Goal: Complete application form: Complete application form

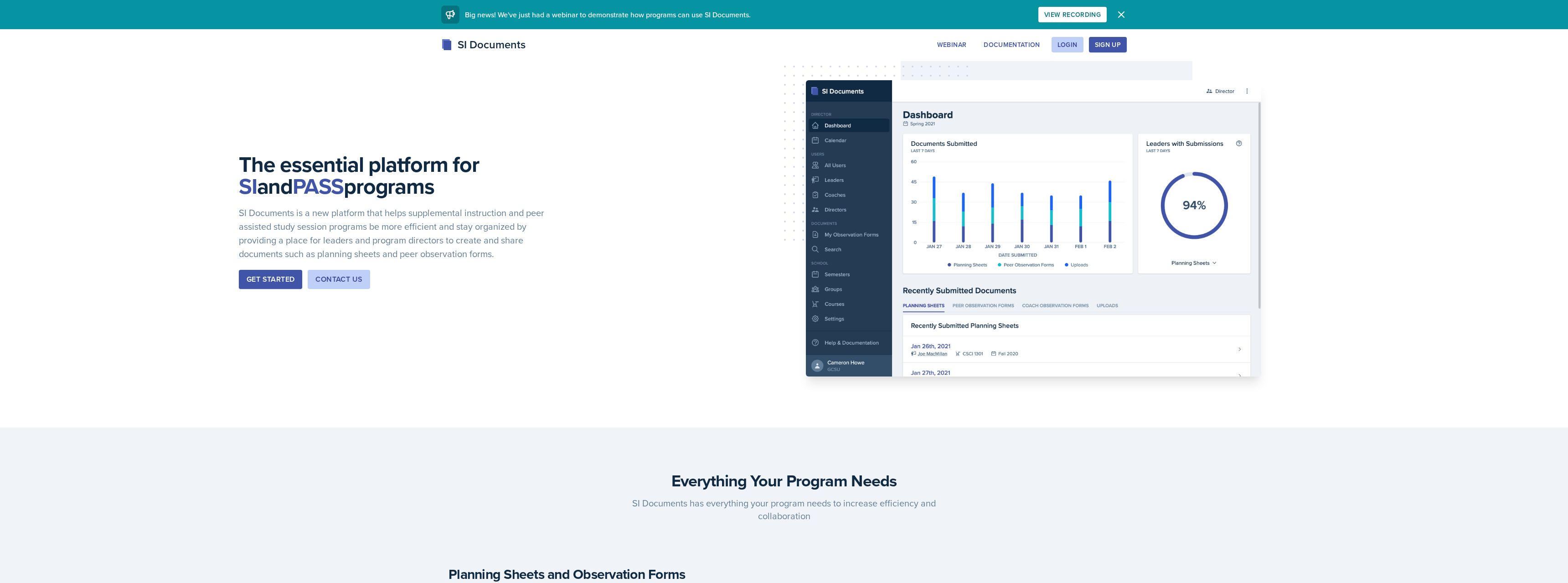
click at [1102, 44] on div "Sign Up" at bounding box center [1108, 44] width 26 height 7
click at [1072, 44] on div "Login" at bounding box center [1067, 44] width 20 height 7
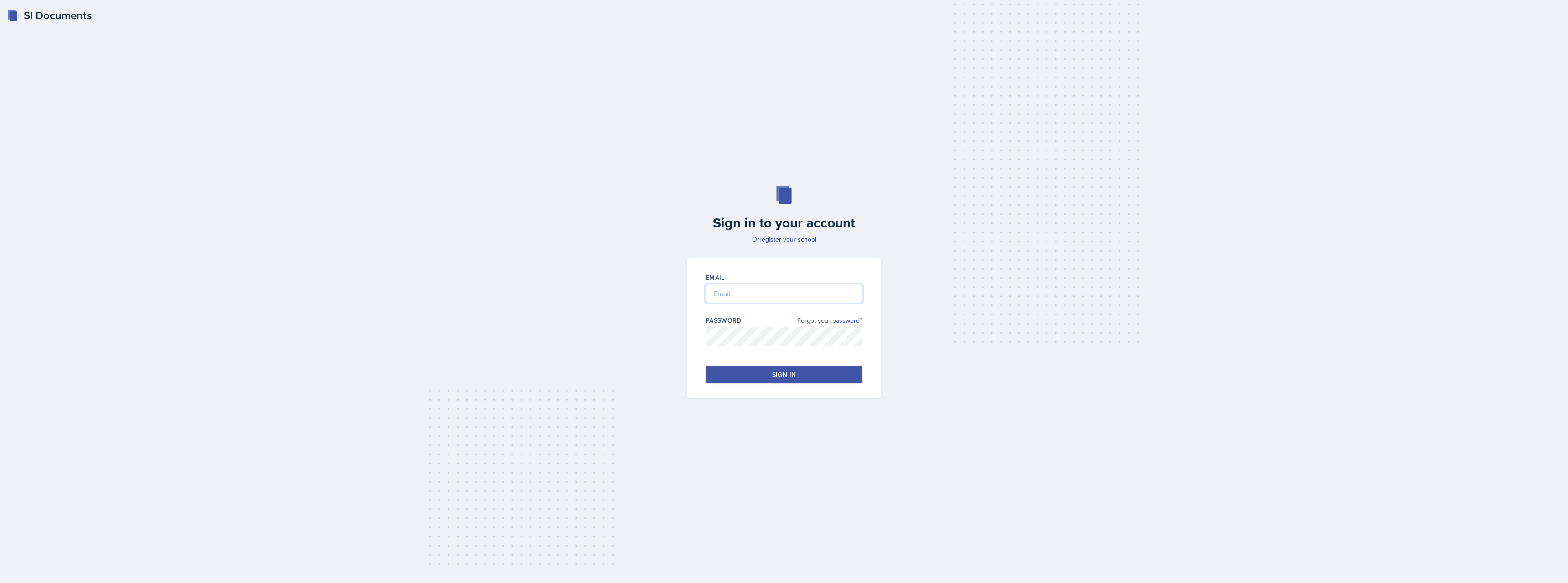
click at [779, 295] on input "email" at bounding box center [784, 293] width 157 height 19
type input "[EMAIL_ADDRESS][DOMAIN_NAME]"
click at [743, 366] on button "Sign in" at bounding box center [784, 374] width 157 height 17
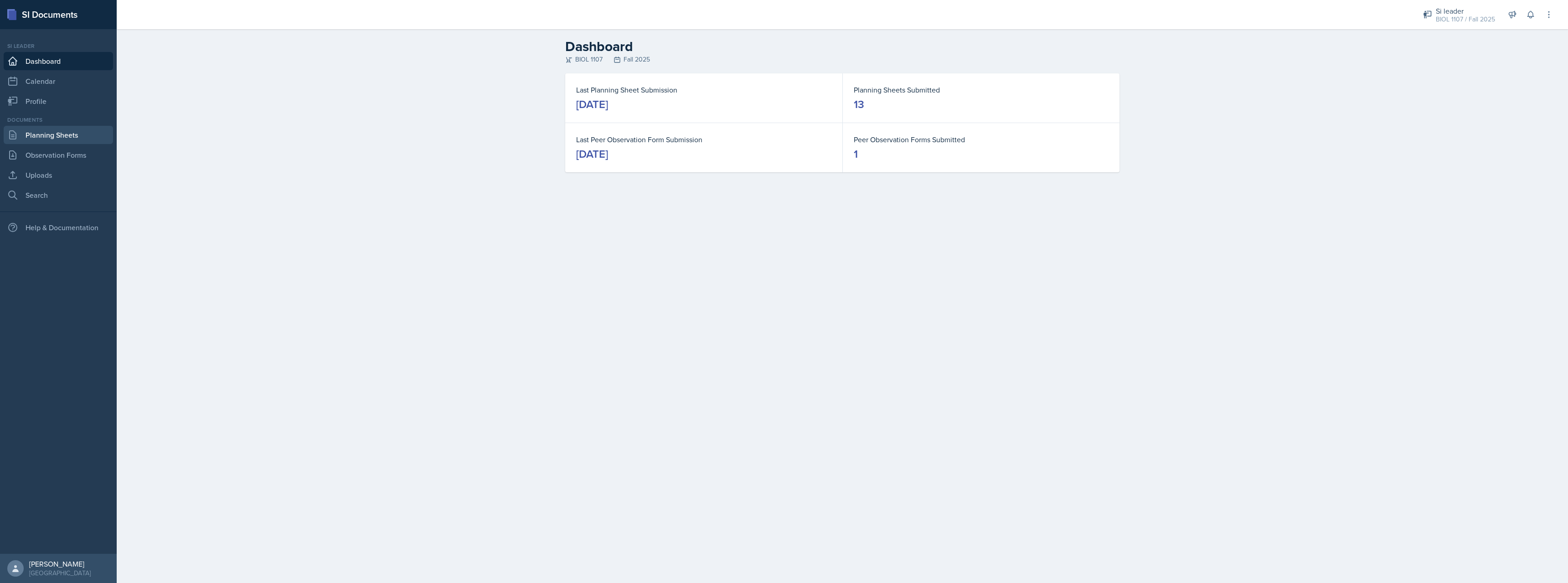
click at [58, 139] on link "Planning Sheets" at bounding box center [58, 135] width 110 height 18
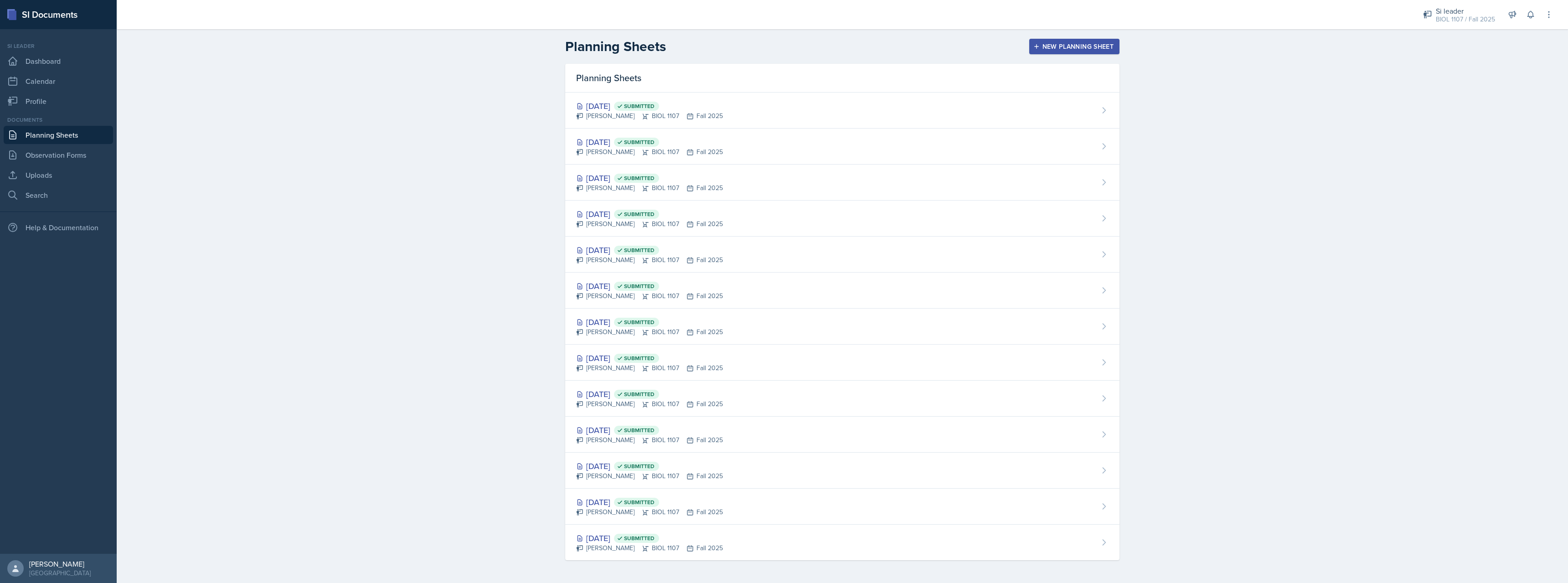
click at [1057, 52] on button "New Planning Sheet" at bounding box center [1074, 46] width 90 height 15
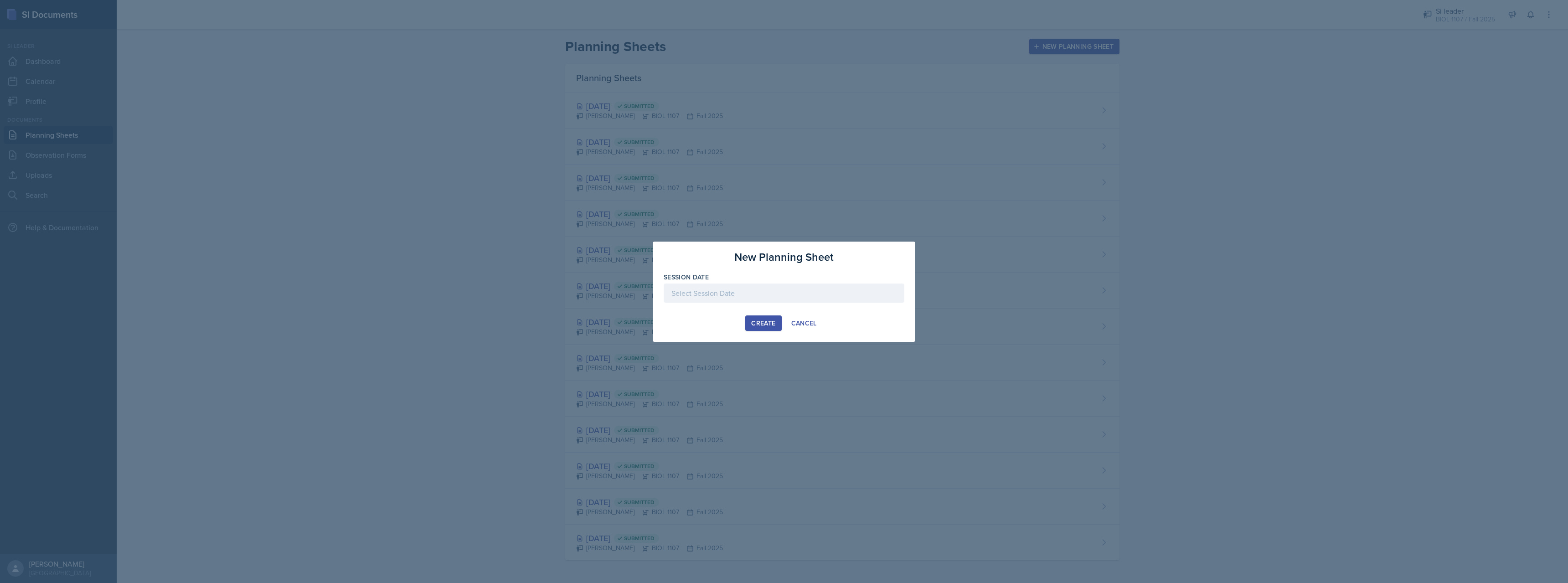
click at [734, 291] on div at bounding box center [783, 293] width 240 height 19
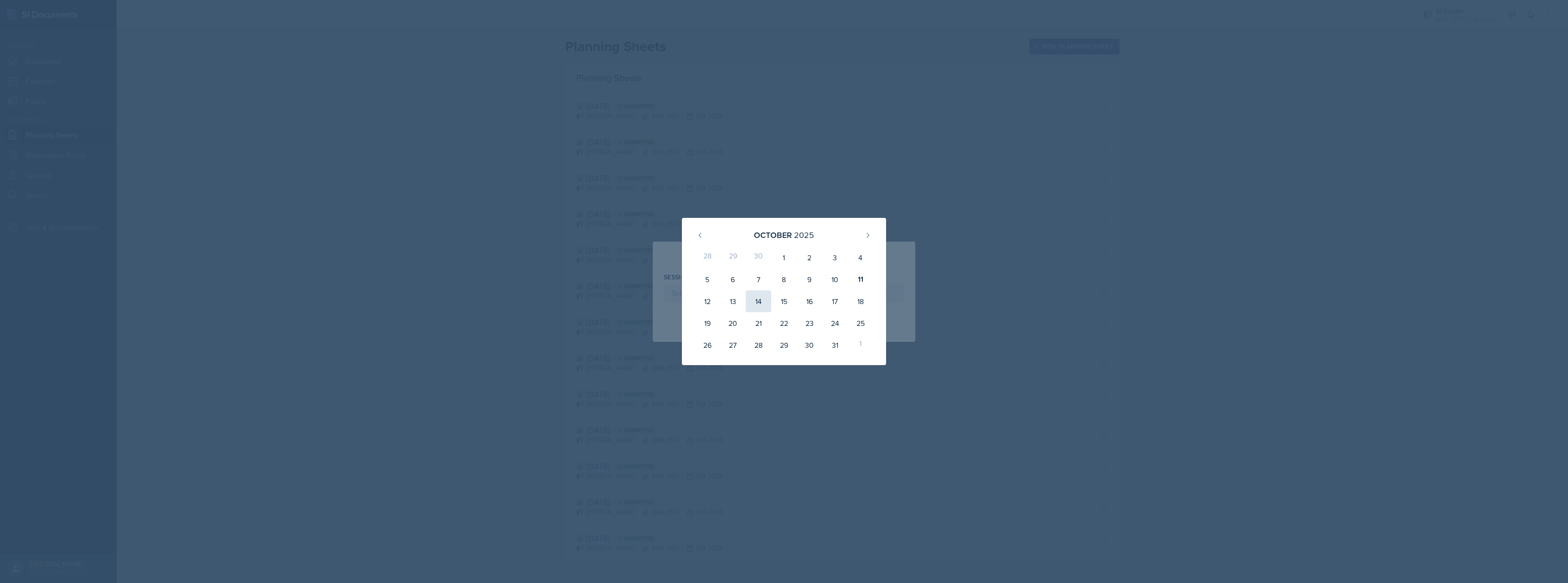
click at [757, 302] on div "14" at bounding box center [758, 301] width 26 height 22
type input "[DATE]"
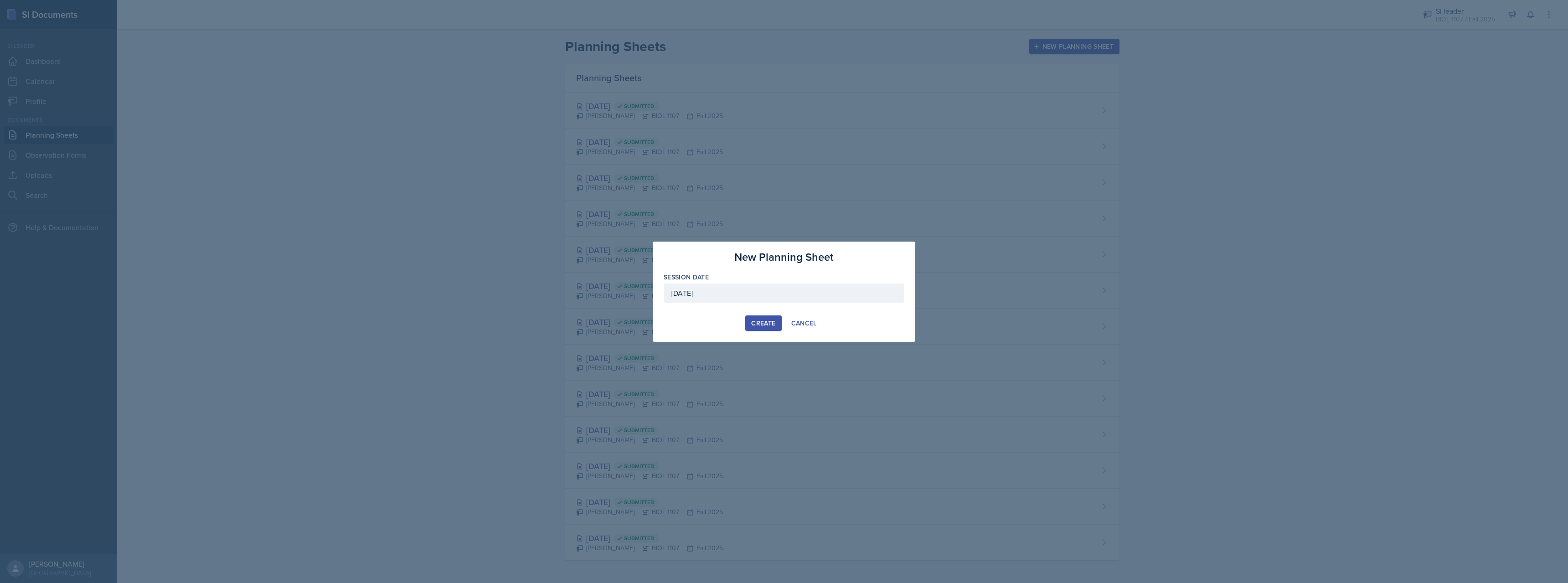
click at [756, 319] on div "Create" at bounding box center [763, 323] width 24 height 7
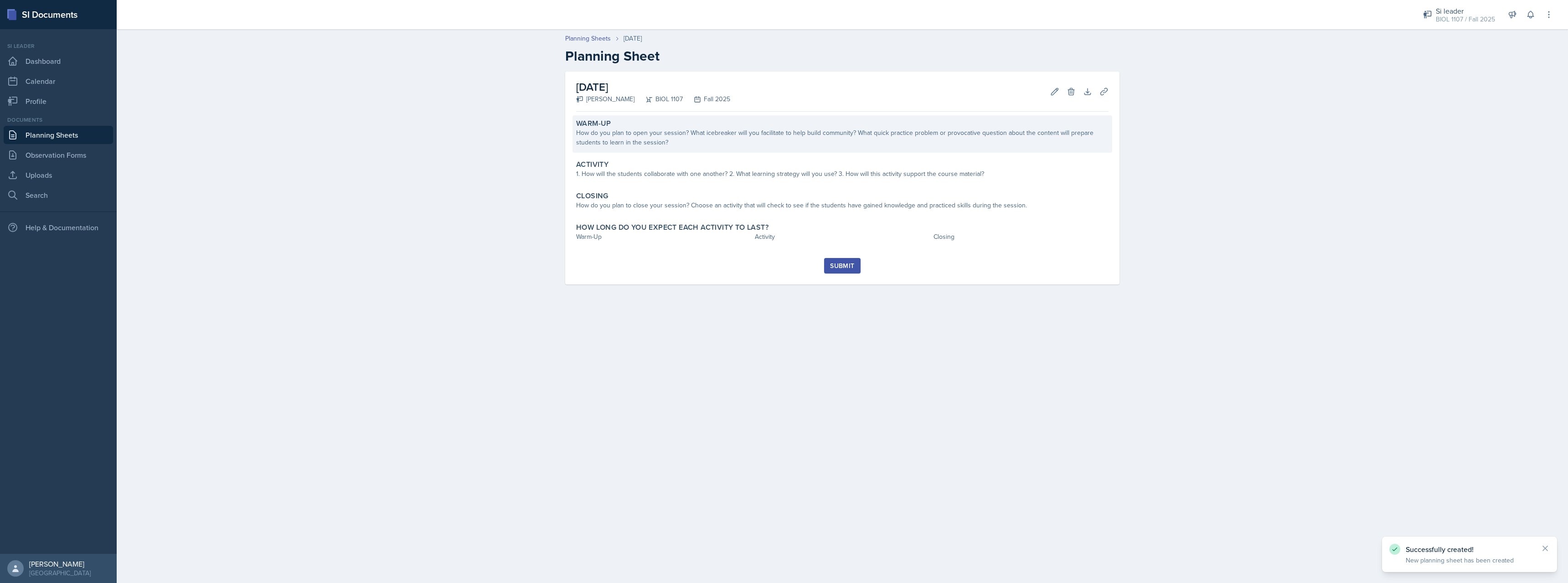
click at [751, 144] on div "How do you plan to open your session? What icebreaker will you facilitate to he…" at bounding box center [842, 137] width 533 height 19
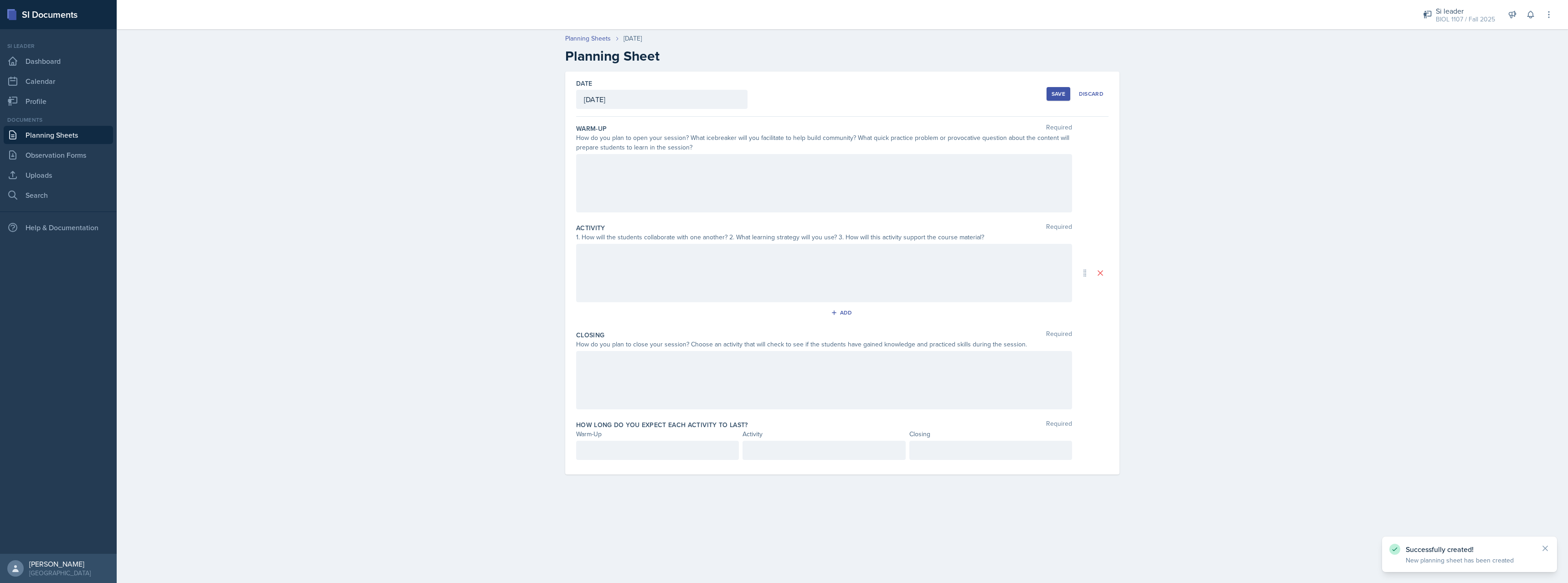
click at [734, 188] on div at bounding box center [824, 183] width 496 height 58
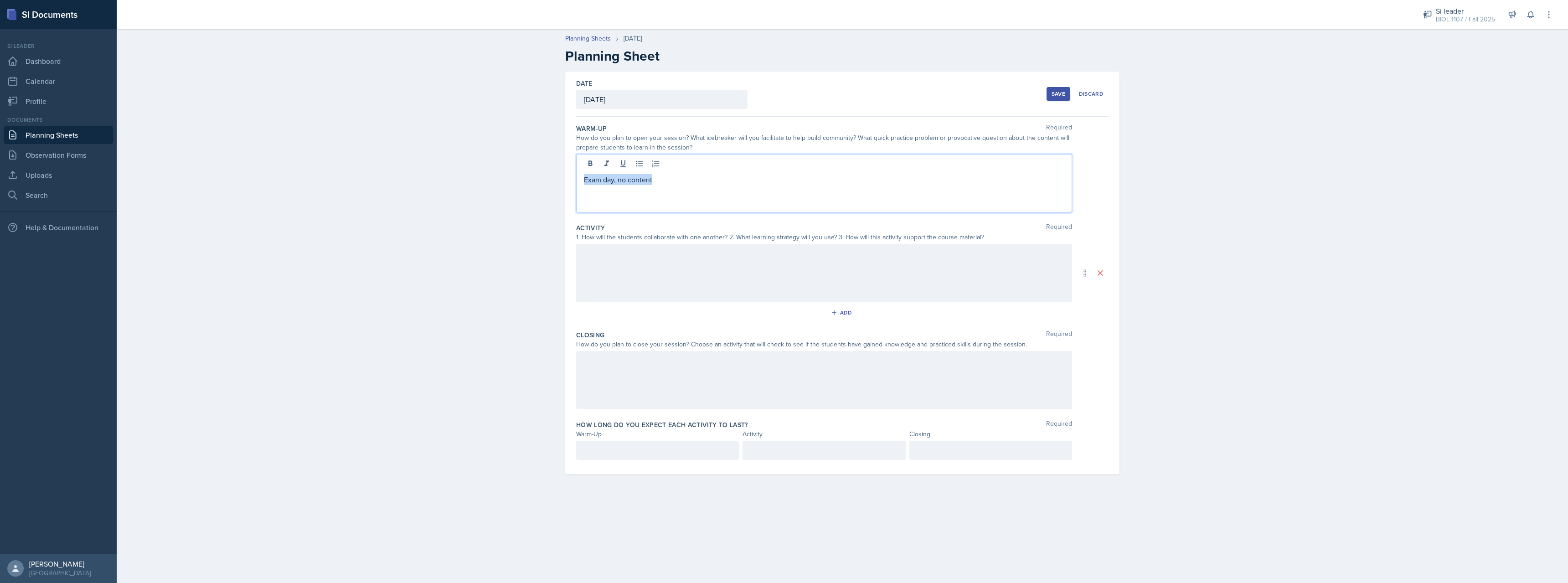
drag, startPoint x: 674, startPoint y: 183, endPoint x: 533, endPoint y: 184, distance: 141.0
click at [576, 185] on div "Exam day, no content" at bounding box center [824, 183] width 496 height 58
copy p "Exam day, no content"
click at [678, 288] on div at bounding box center [824, 273] width 496 height 58
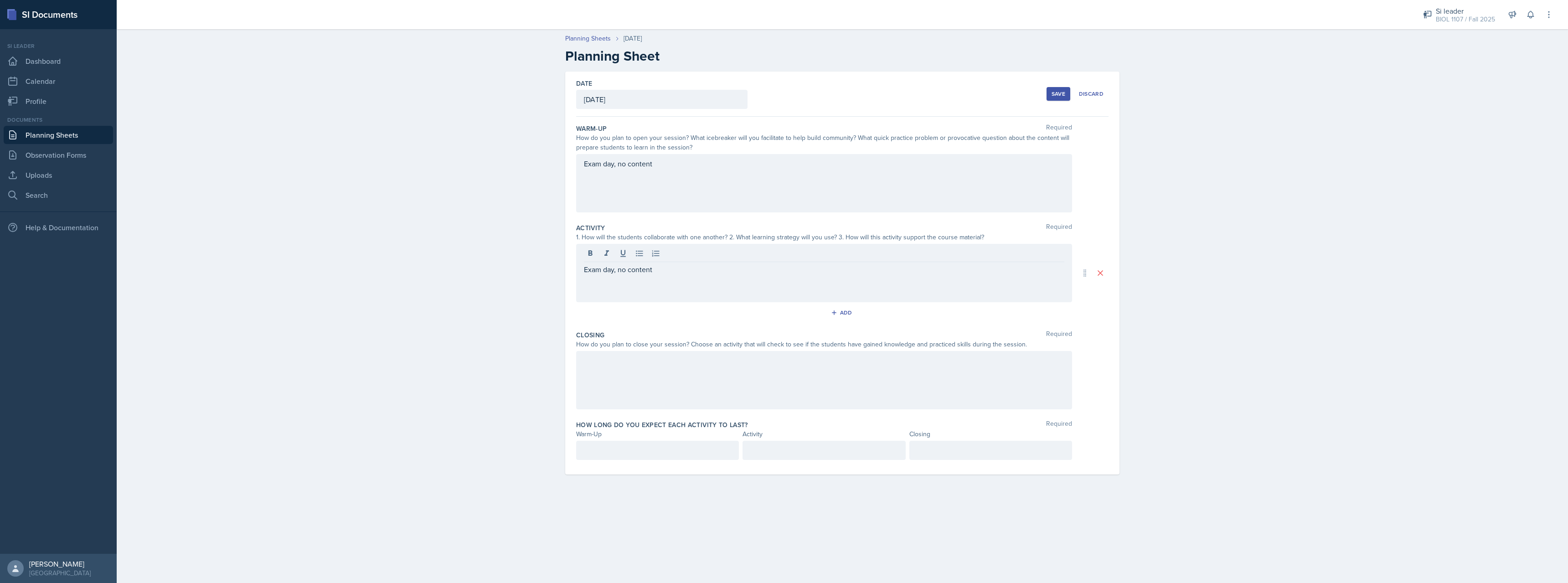
drag, startPoint x: 660, startPoint y: 357, endPoint x: 659, endPoint y: 362, distance: 5.1
click at [659, 362] on div at bounding box center [824, 380] width 496 height 58
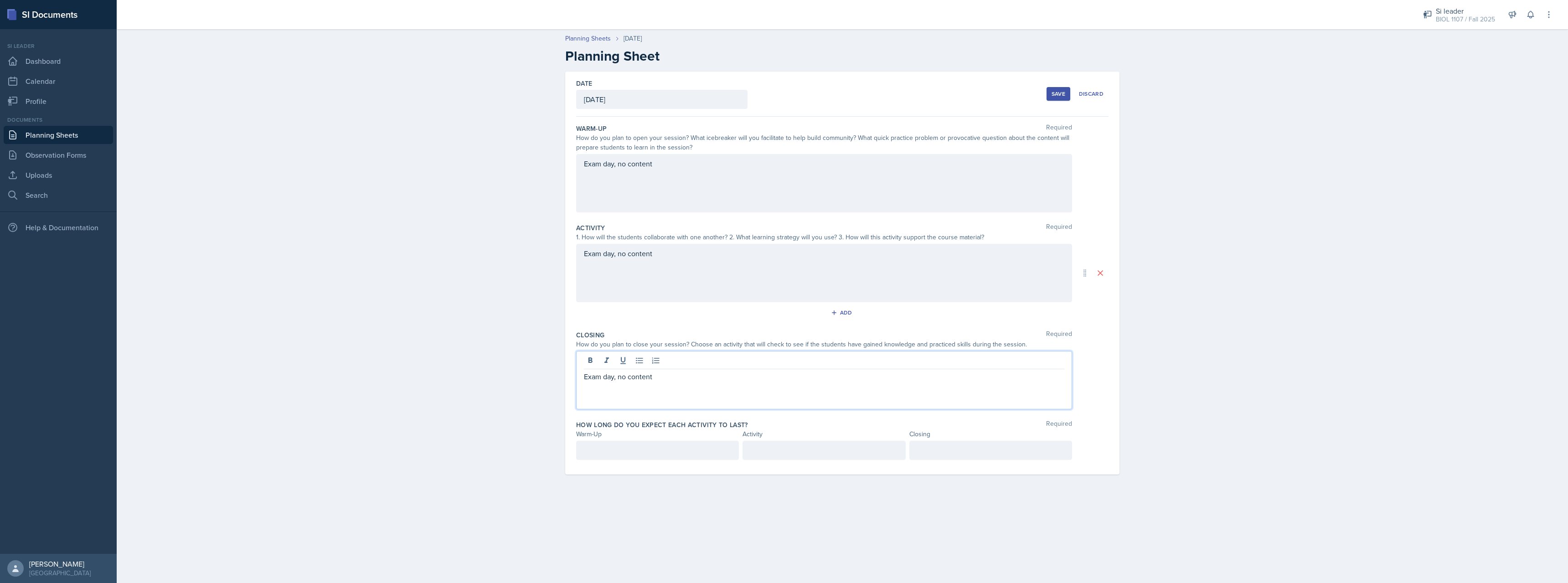
click at [685, 452] on div at bounding box center [657, 450] width 163 height 19
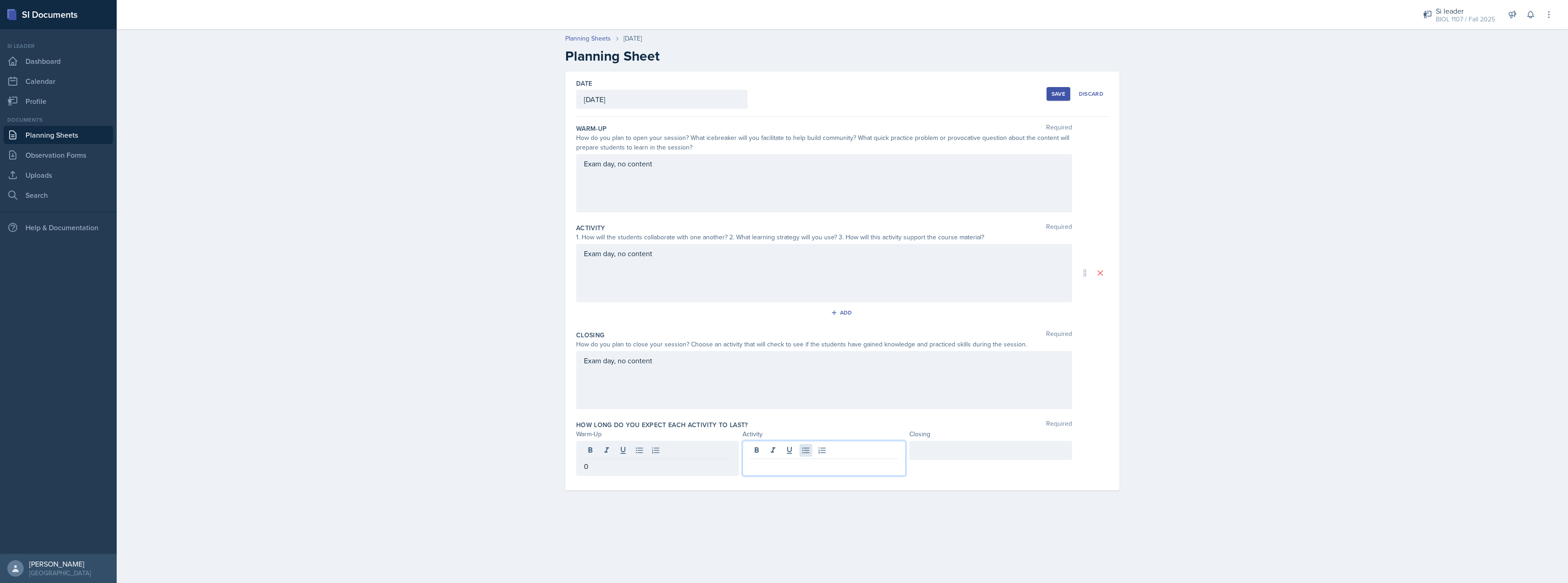
drag, startPoint x: 775, startPoint y: 452, endPoint x: 803, endPoint y: 456, distance: 28.3
click at [780, 454] on div at bounding box center [824, 458] width 163 height 35
click at [990, 452] on div at bounding box center [990, 450] width 163 height 19
click at [1055, 96] on div "Save" at bounding box center [1059, 94] width 13 height 7
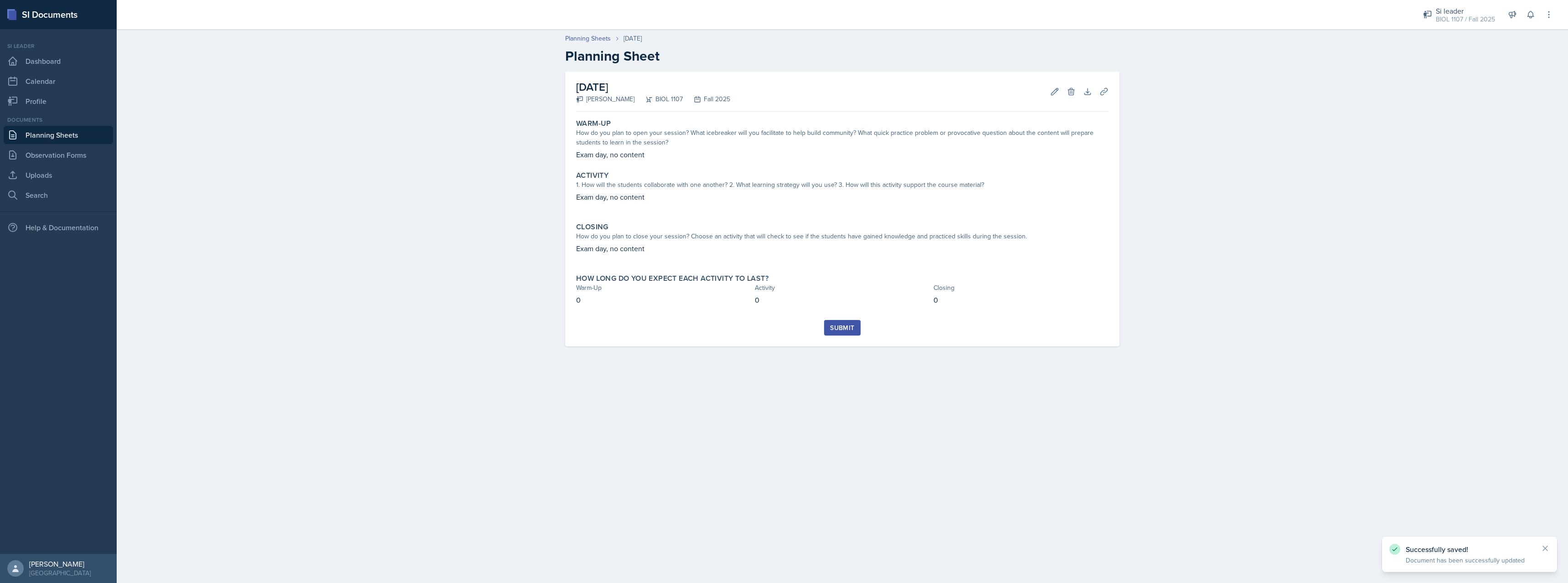
click at [849, 327] on div "Submit" at bounding box center [842, 327] width 24 height 7
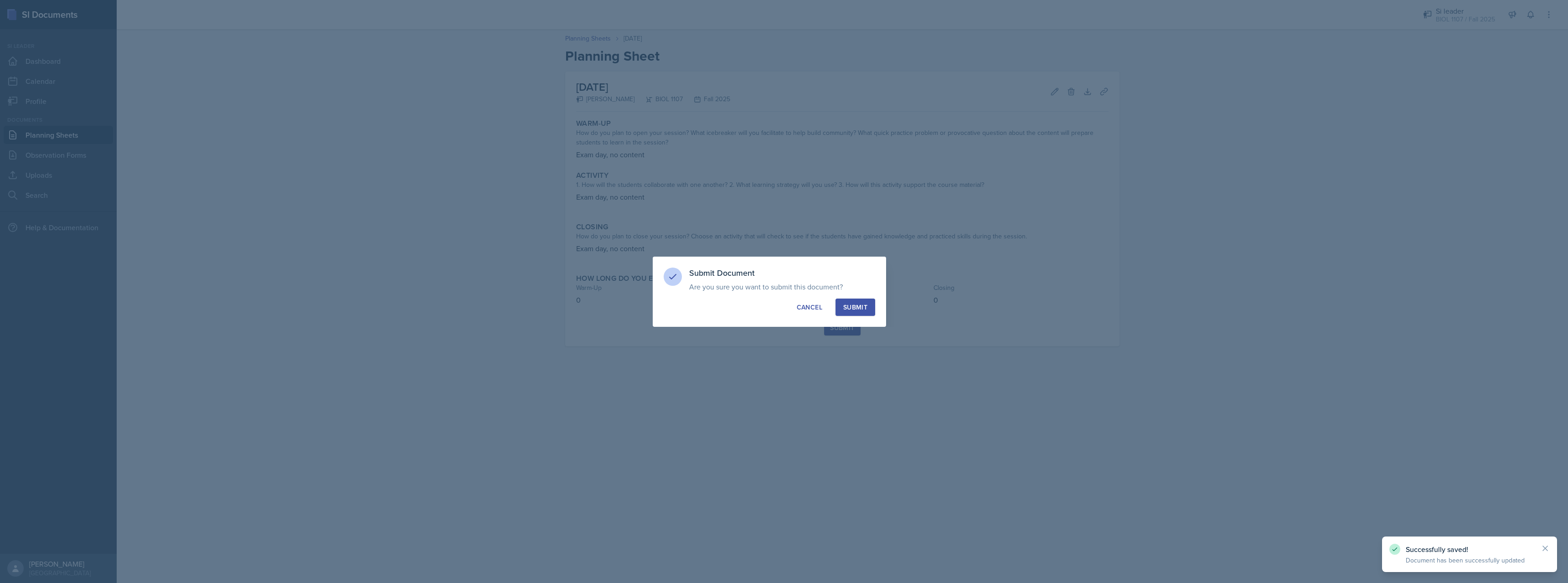
click at [850, 309] on div "Submit" at bounding box center [855, 307] width 24 height 9
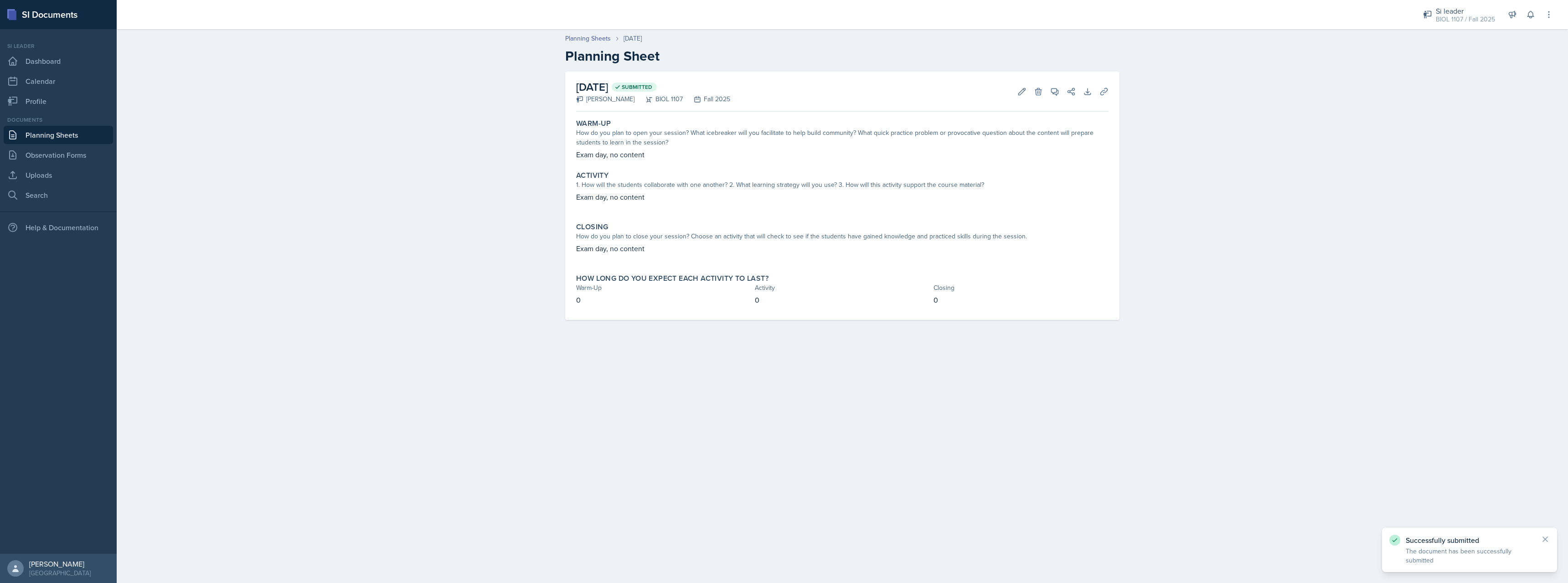
click at [82, 130] on link "Planning Sheets" at bounding box center [58, 135] width 110 height 18
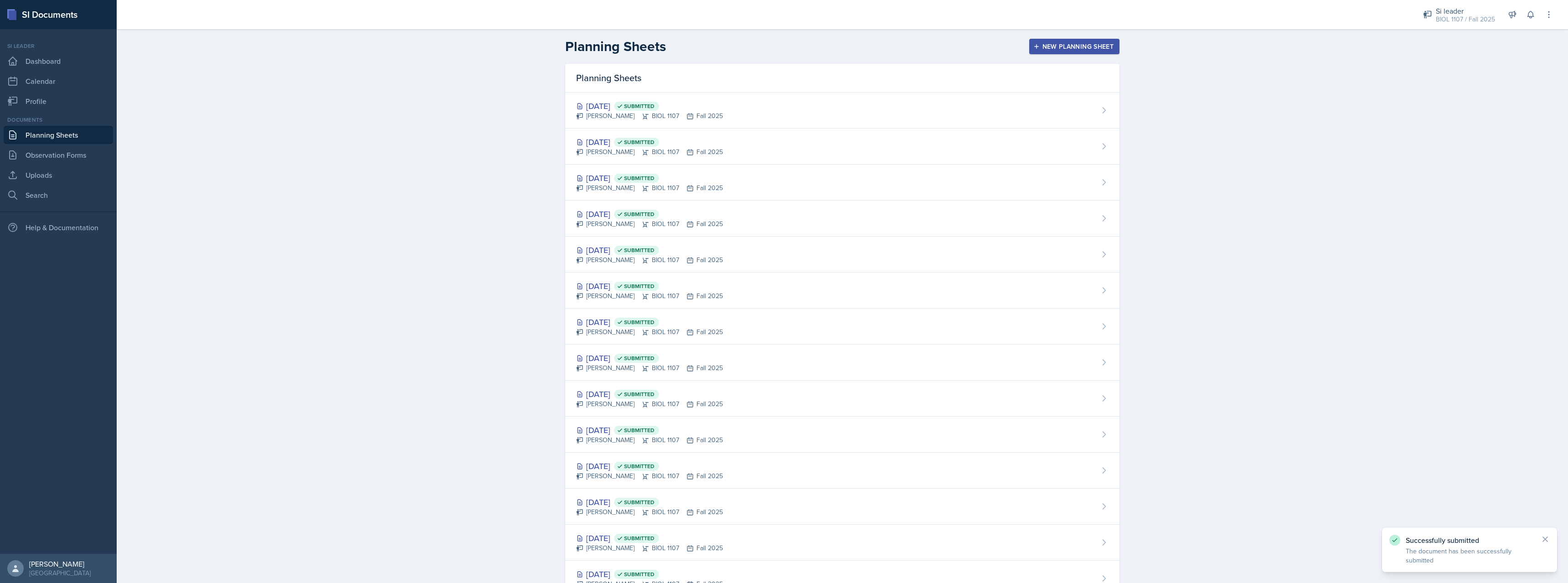
click at [1073, 48] on div "New Planning Sheet" at bounding box center [1074, 46] width 79 height 7
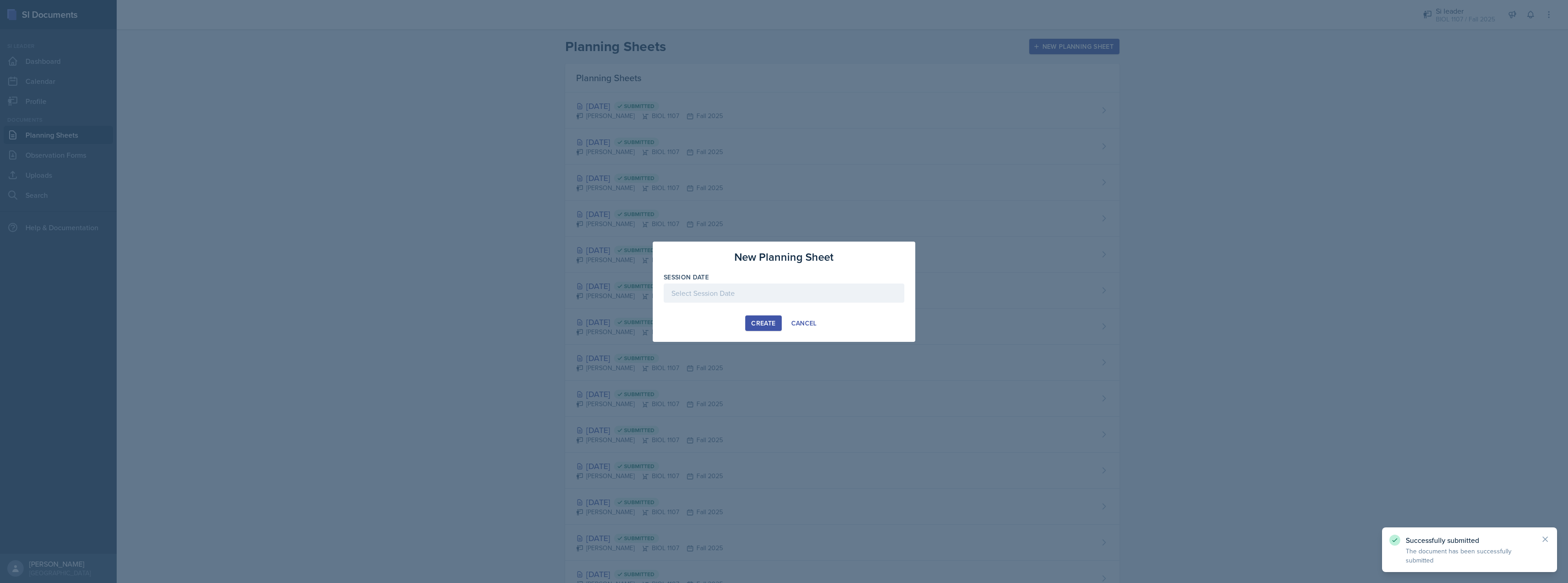
click at [830, 291] on div at bounding box center [783, 293] width 240 height 19
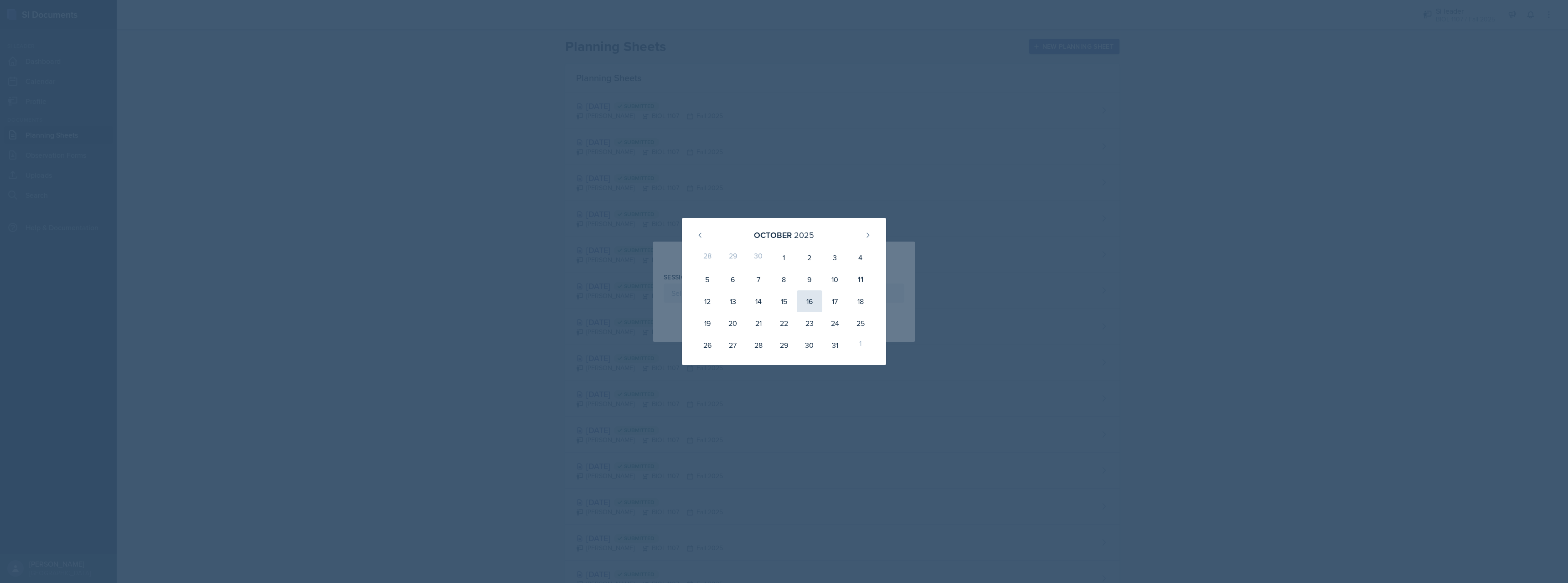
click at [811, 298] on div "16" at bounding box center [810, 301] width 26 height 22
type input "[DATE]"
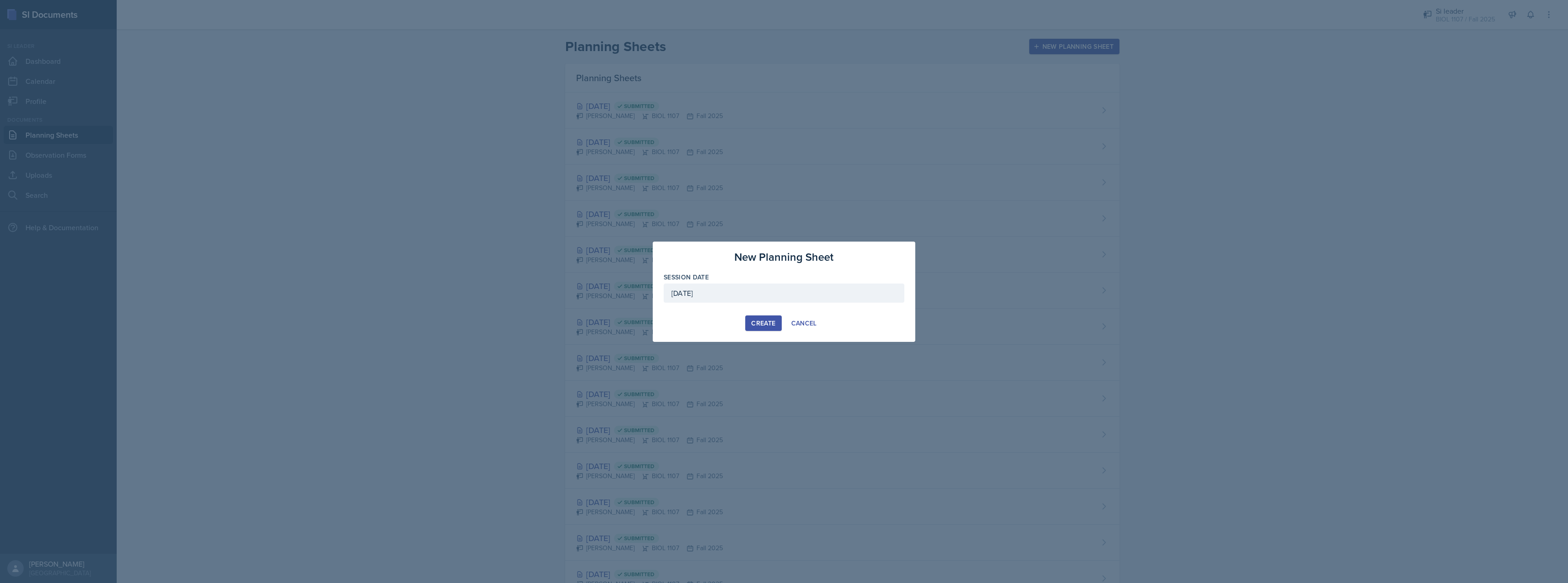
click at [757, 320] on div "Create" at bounding box center [763, 323] width 24 height 7
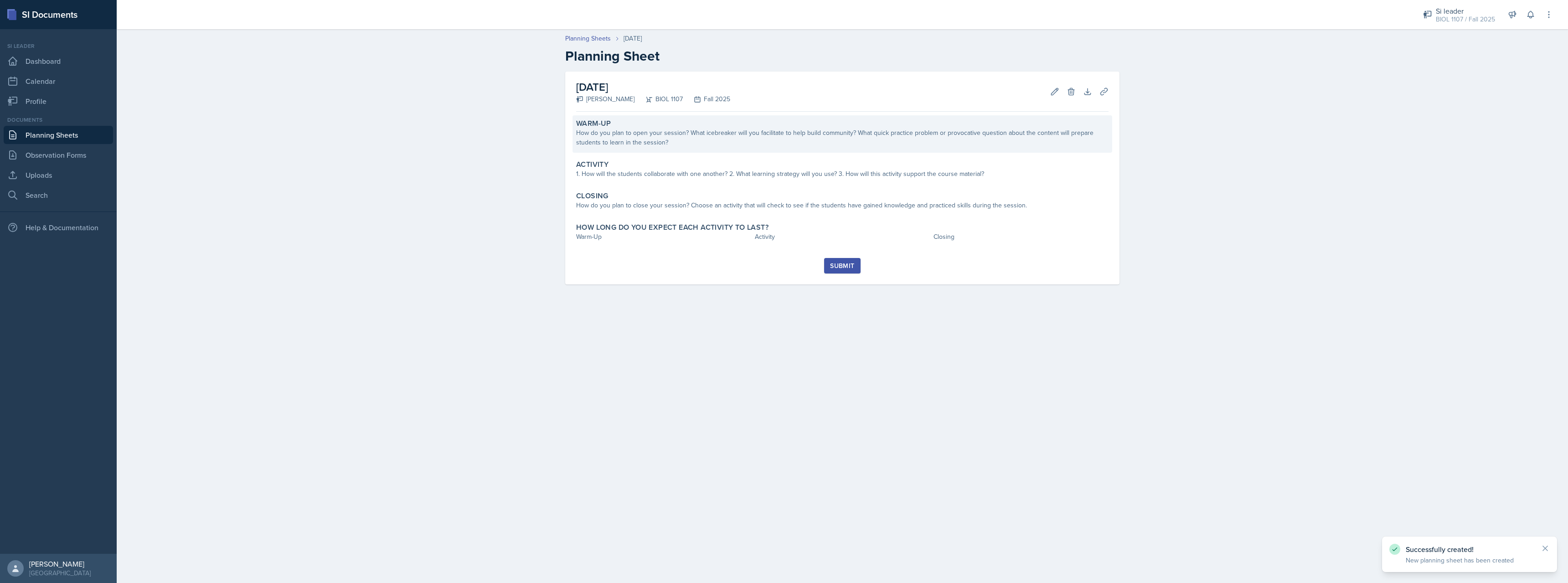
click at [667, 135] on div "How do you plan to open your session? What icebreaker will you facilitate to he…" at bounding box center [842, 137] width 533 height 19
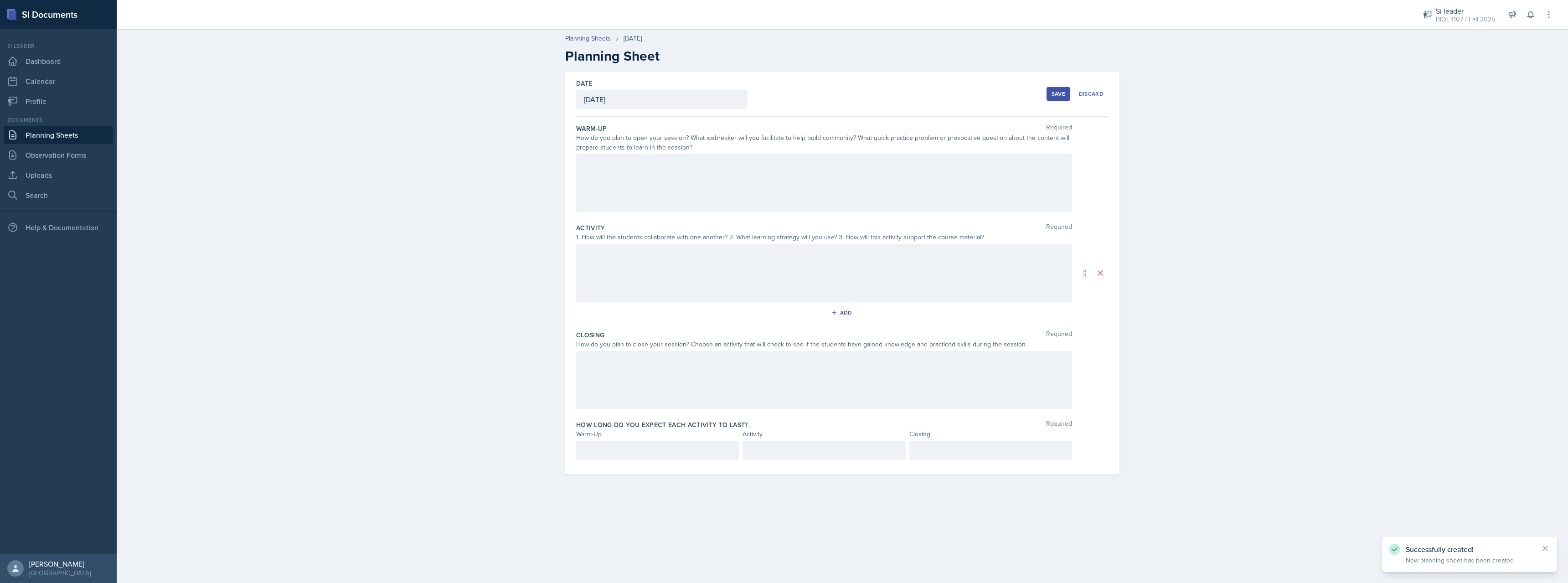
click at [642, 186] on div at bounding box center [824, 183] width 496 height 58
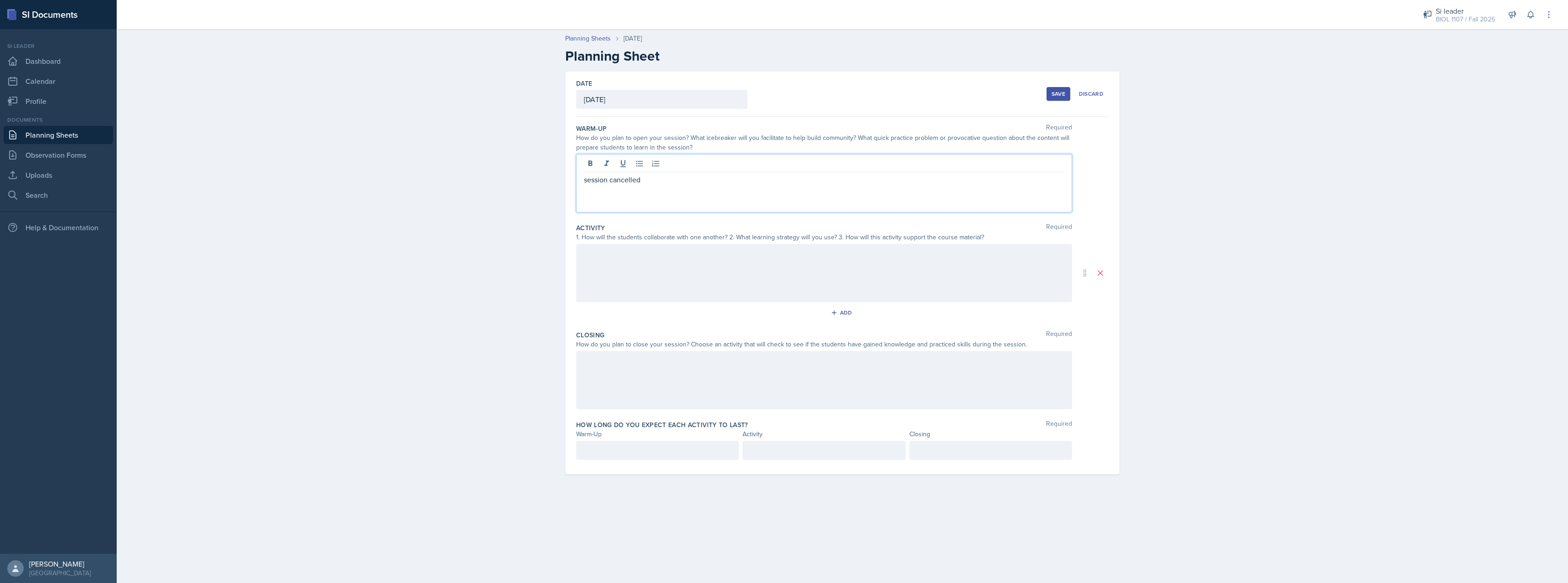
drag, startPoint x: 693, startPoint y: 181, endPoint x: 442, endPoint y: 156, distance: 252.2
click at [576, 156] on div "session cancelled" at bounding box center [824, 183] width 496 height 58
copy p "session cancelled"
click at [662, 264] on div at bounding box center [824, 273] width 496 height 58
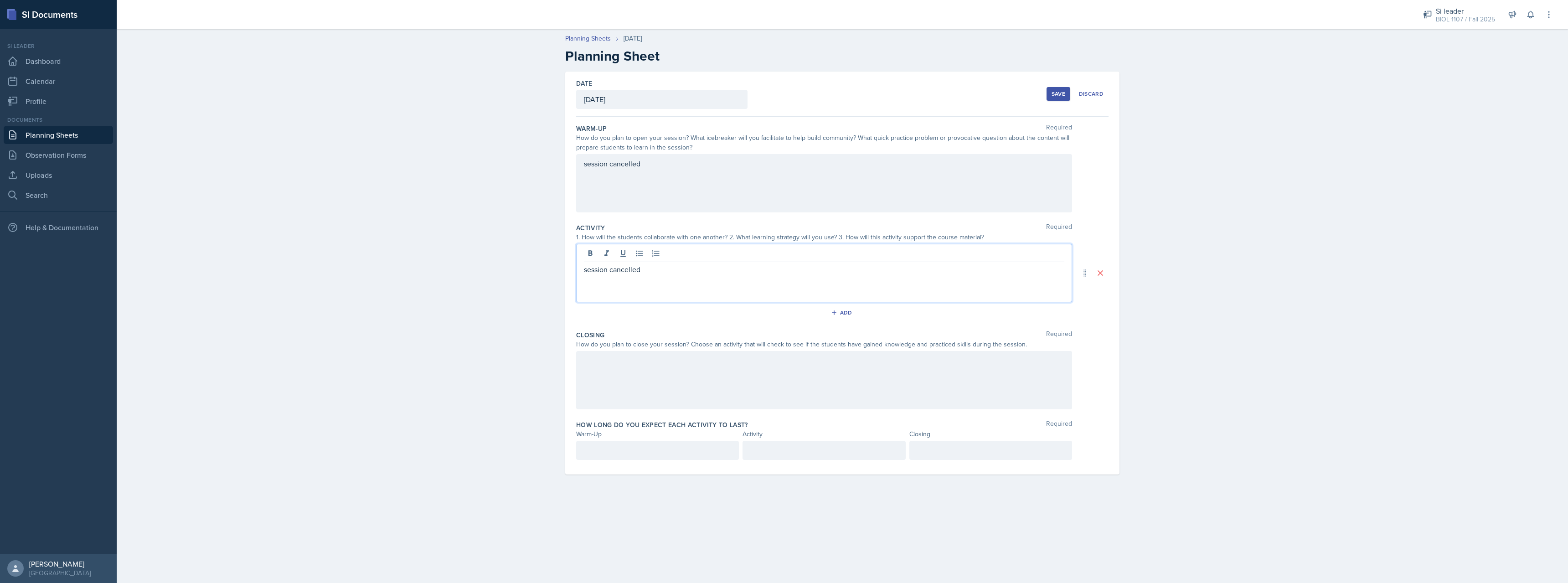
click at [660, 355] on div at bounding box center [824, 380] width 496 height 58
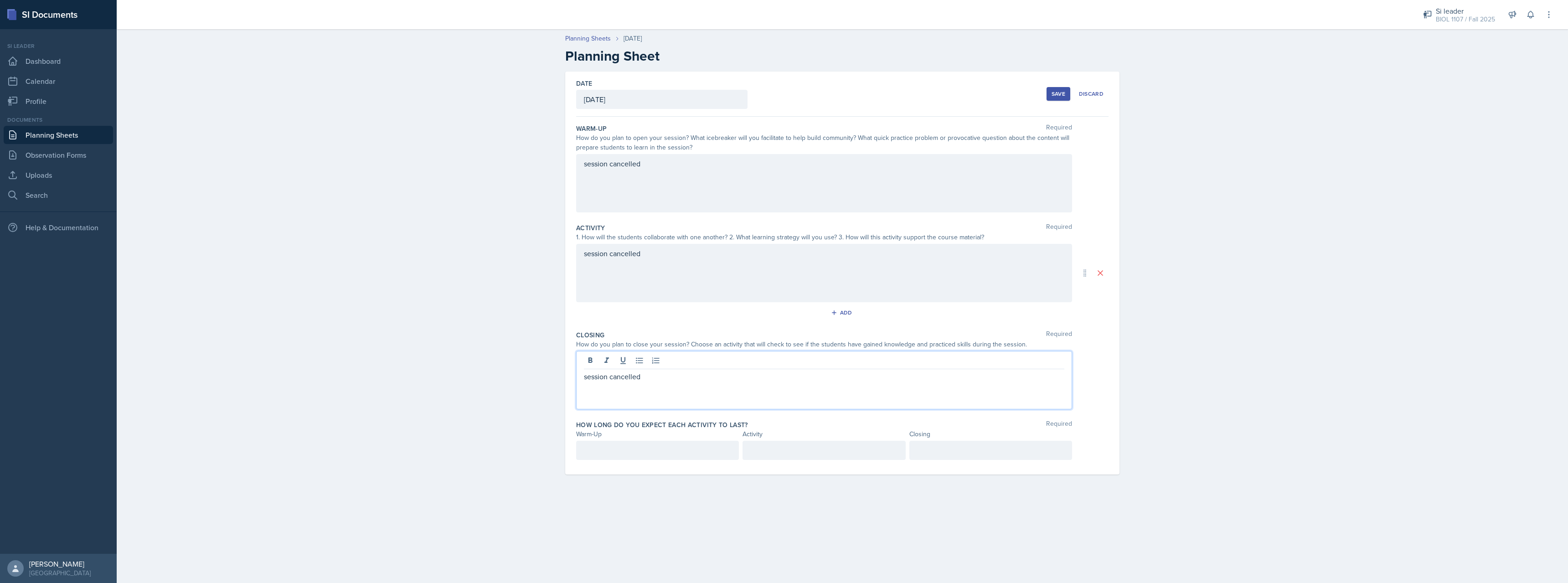
click at [654, 449] on div at bounding box center [657, 450] width 163 height 19
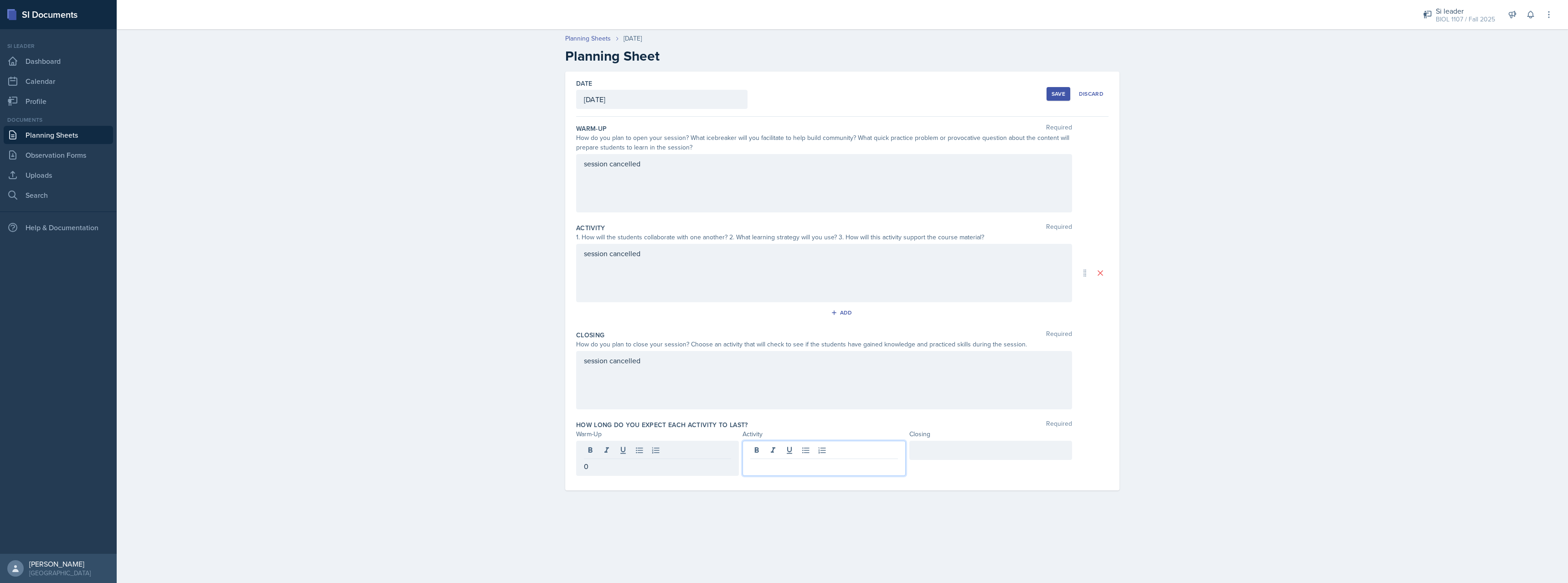
click at [855, 455] on div at bounding box center [824, 458] width 163 height 35
click at [952, 459] on div at bounding box center [990, 450] width 163 height 19
drag, startPoint x: 1150, startPoint y: 421, endPoint x: 1153, endPoint y: 416, distance: 5.8
click at [1153, 416] on div "Planning Sheets [DATE] Planning Sheet Date [DATE] [DATE] 28 29 30 1 2 3 4 5 6 7…" at bounding box center [842, 268] width 1451 height 487
click at [1055, 96] on div "Save" at bounding box center [1059, 94] width 13 height 7
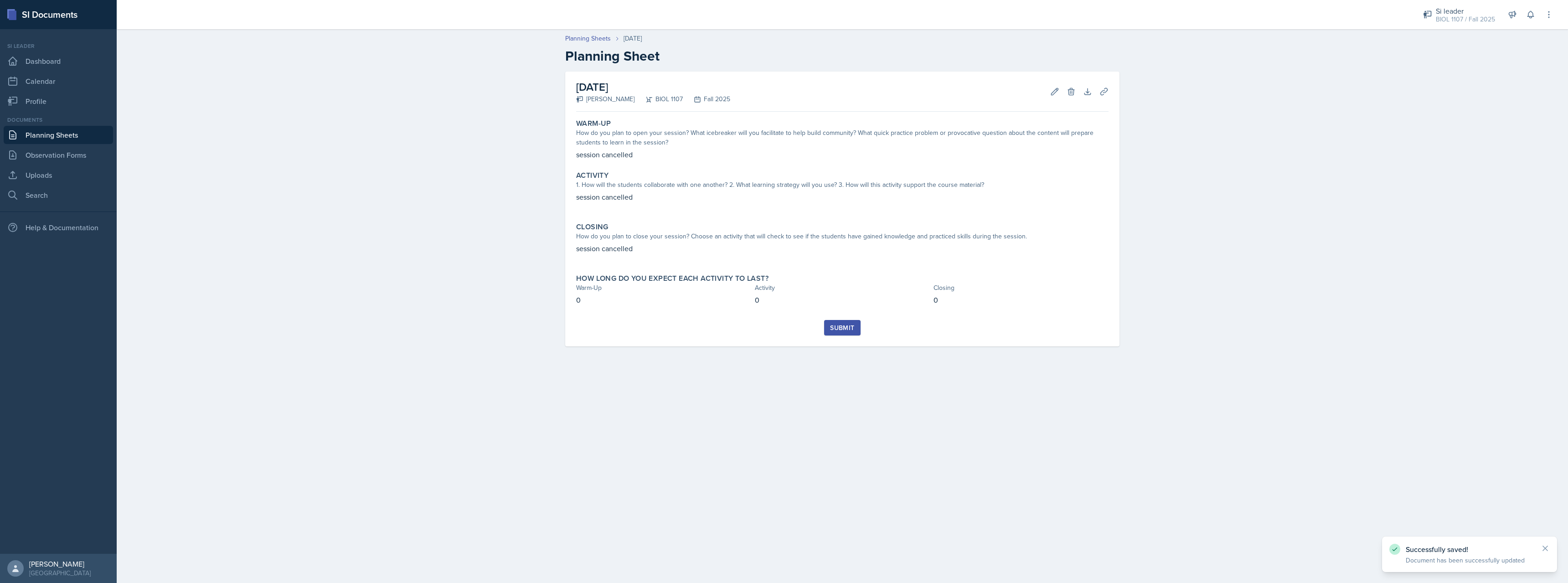
click at [841, 326] on div "Submit" at bounding box center [842, 327] width 24 height 7
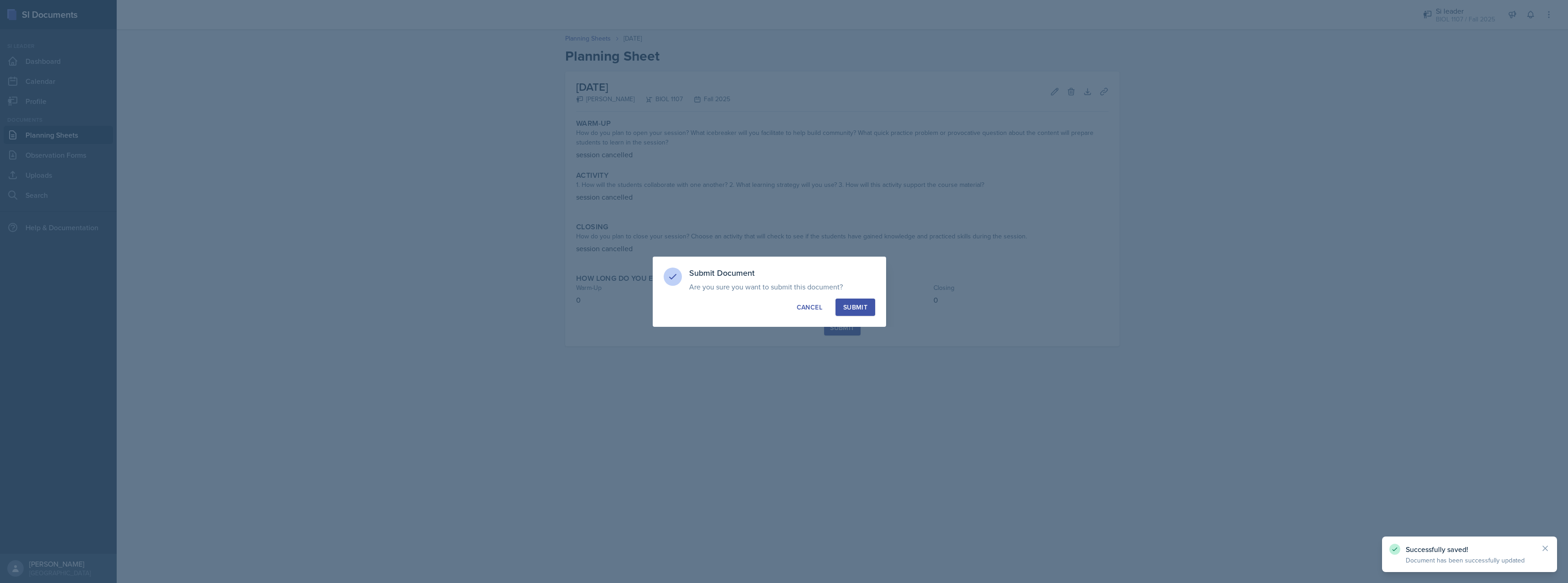
click at [854, 312] on button "Submit" at bounding box center [855, 307] width 40 height 17
